Goal: Information Seeking & Learning: Learn about a topic

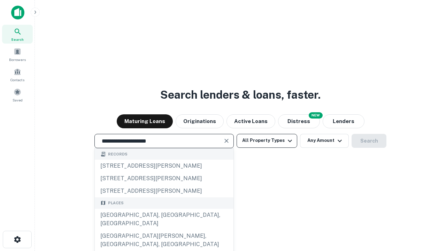
click at [164, 230] on div "[GEOGRAPHIC_DATA], [GEOGRAPHIC_DATA], [GEOGRAPHIC_DATA]" at bounding box center [164, 219] width 139 height 21
click at [267, 141] on button "All Property Types" at bounding box center [267, 141] width 61 height 14
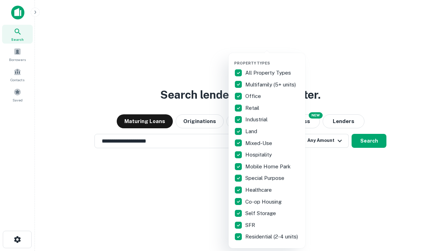
type input "**********"
click at [273, 59] on button "button" at bounding box center [272, 59] width 77 height 0
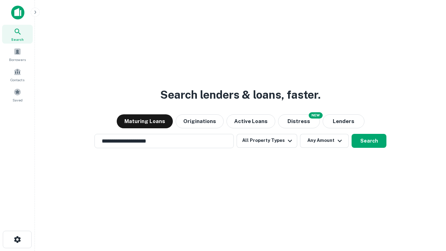
scroll to position [11, 0]
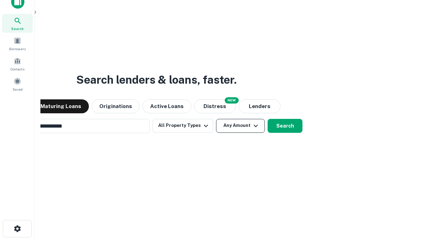
click at [216, 119] on button "Any Amount" at bounding box center [240, 126] width 49 height 14
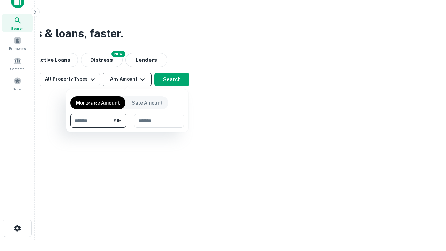
type input "*******"
click at [127, 128] on button "button" at bounding box center [127, 128] width 114 height 0
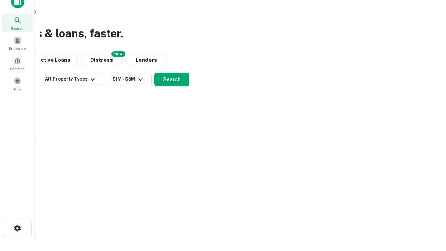
scroll to position [4, 129]
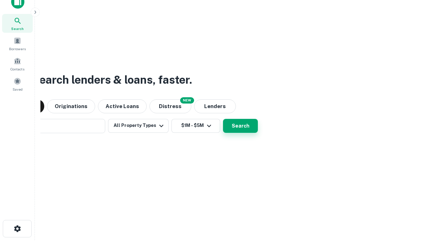
click at [223, 119] on button "Search" at bounding box center [240, 126] width 35 height 14
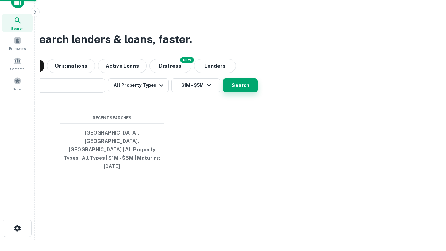
scroll to position [18, 197]
